Goal: Task Accomplishment & Management: Use online tool/utility

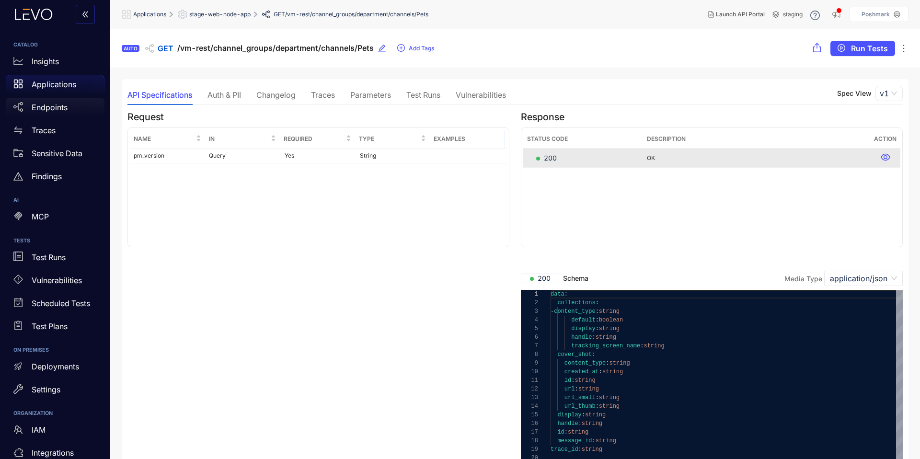
click at [52, 108] on p "Endpoints" at bounding box center [50, 107] width 36 height 9
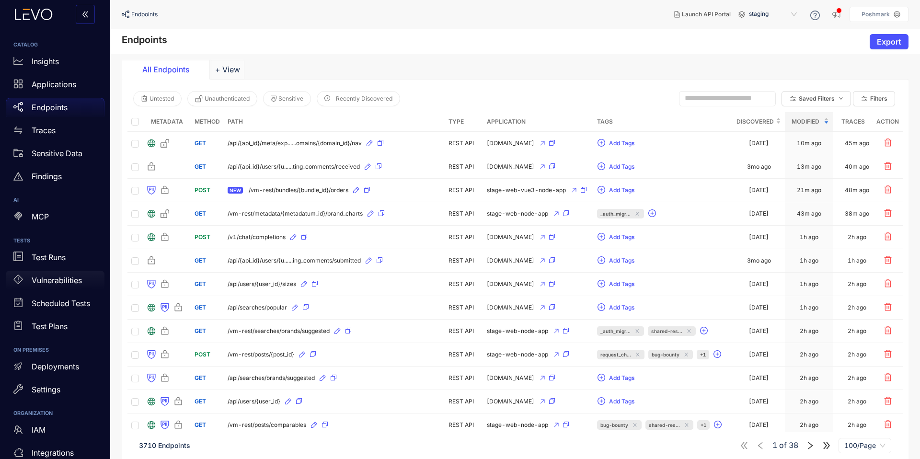
click at [58, 286] on div "Vulnerabilities" at bounding box center [55, 280] width 99 height 19
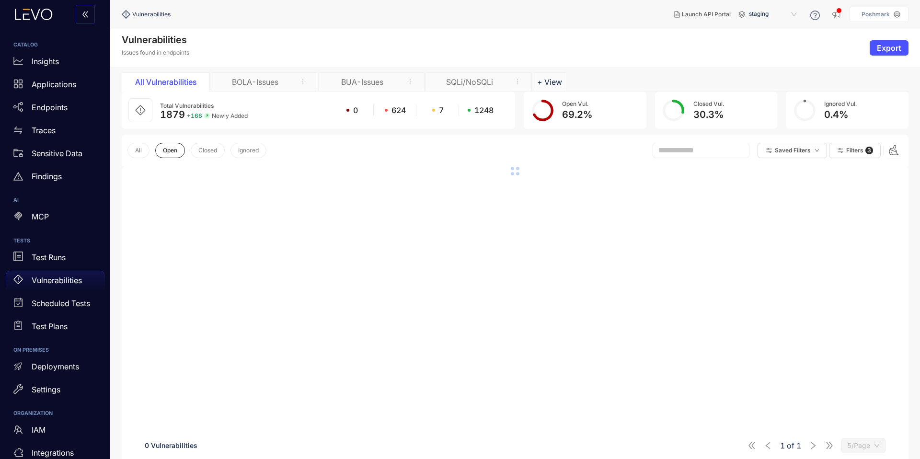
click at [346, 80] on div "BUA-Issues" at bounding box center [362, 82] width 72 height 9
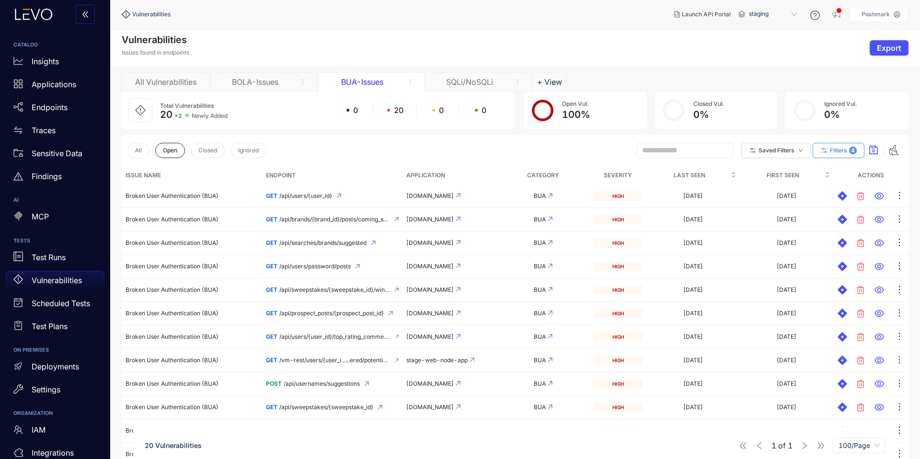
click at [851, 154] on button "Filters 4" at bounding box center [839, 150] width 52 height 15
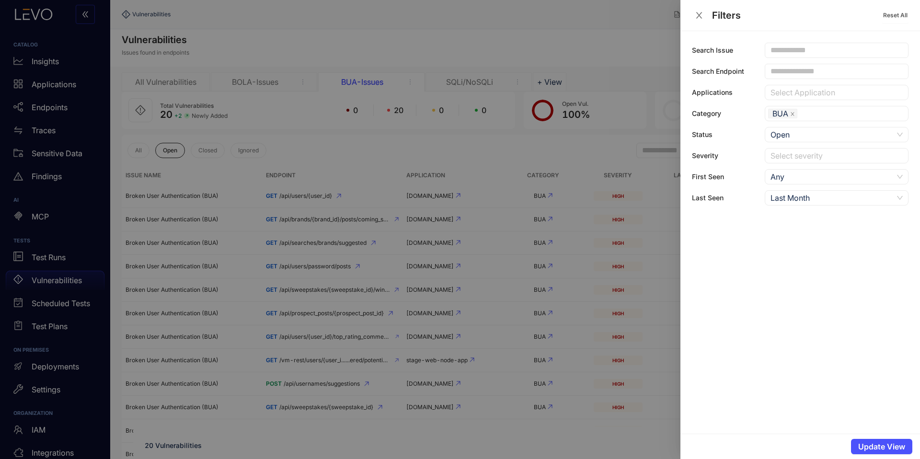
click at [790, 200] on div "Last Month" at bounding box center [832, 198] width 123 height 14
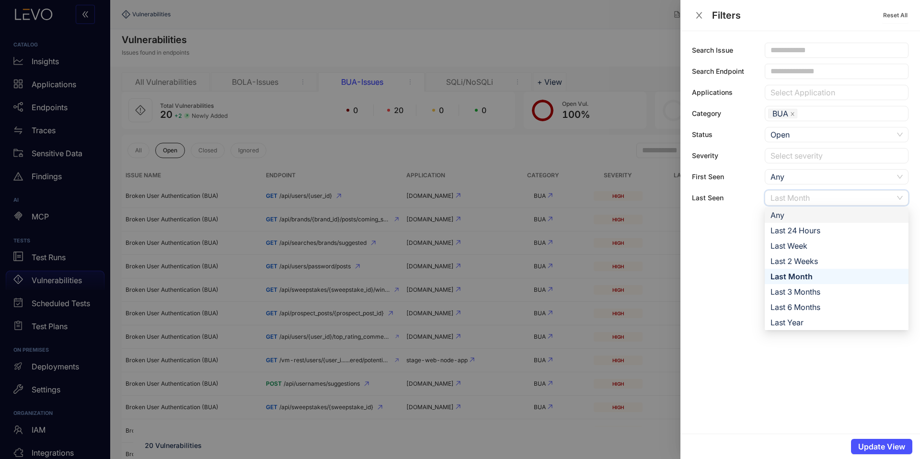
click at [784, 212] on div "Any" at bounding box center [837, 215] width 132 height 11
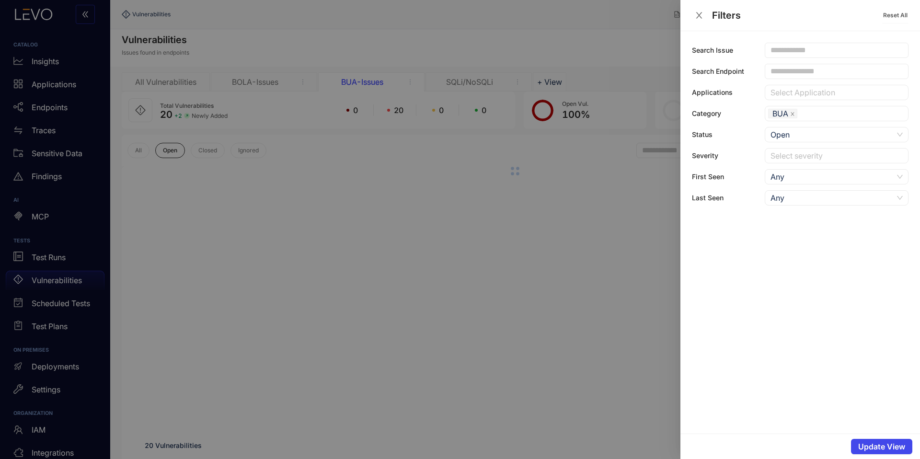
click at [869, 444] on span "Update View" at bounding box center [881, 446] width 47 height 9
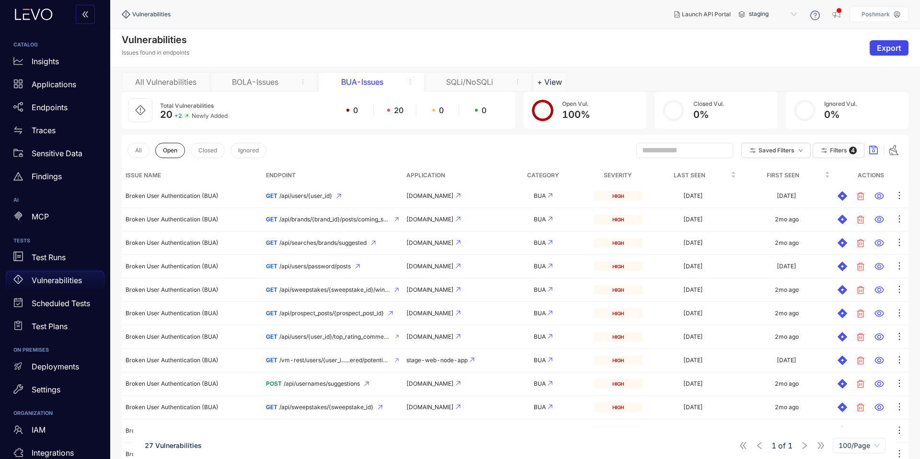
click at [885, 48] on span "Export" at bounding box center [889, 48] width 24 height 9
click at [873, 80] on span "Export as CSV" at bounding box center [877, 82] width 52 height 11
